Goal: Transaction & Acquisition: Purchase product/service

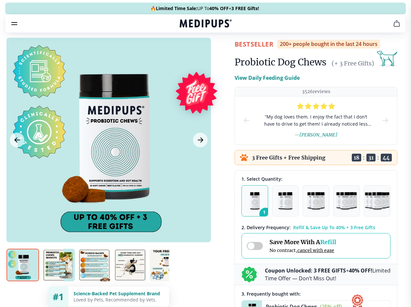
click at [187, 52] on span "Supplements" at bounding box center [203, 55] width 33 height 7
click at [221, 51] on icon "button" at bounding box center [225, 55] width 8 height 8
click at [393, 27] on icon "cart" at bounding box center [397, 24] width 8 height 8
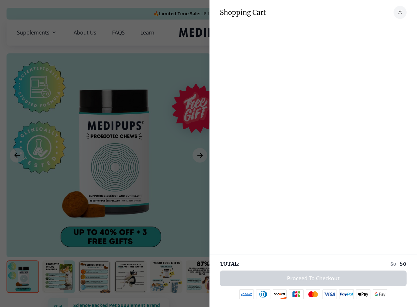
click at [317, 33] on div at bounding box center [312, 31] width 207 height 13
click at [368, 33] on div at bounding box center [312, 31] width 207 height 13
click at [389, 33] on div at bounding box center [312, 31] width 207 height 13
click at [108, 155] on div at bounding box center [208, 153] width 417 height 307
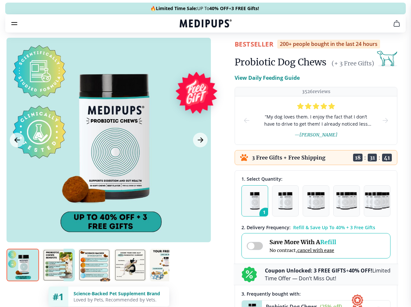
click at [17, 142] on icon "Previous Image" at bounding box center [17, 140] width 5 height 5
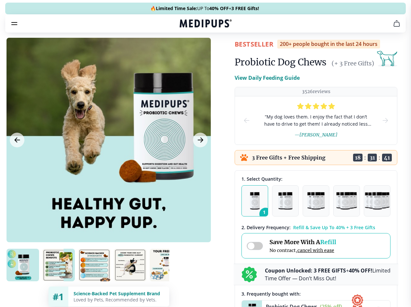
click at [200, 142] on icon "Next Image" at bounding box center [200, 140] width 5 height 5
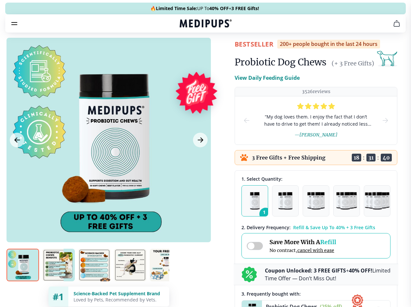
click at [23, 277] on img at bounding box center [23, 265] width 33 height 33
